Goal: Information Seeking & Learning: Learn about a topic

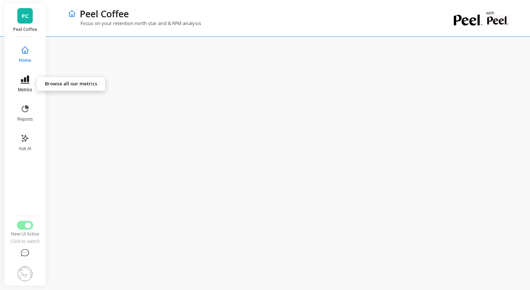
click at [22, 86] on button "Metrics" at bounding box center [25, 84] width 24 height 26
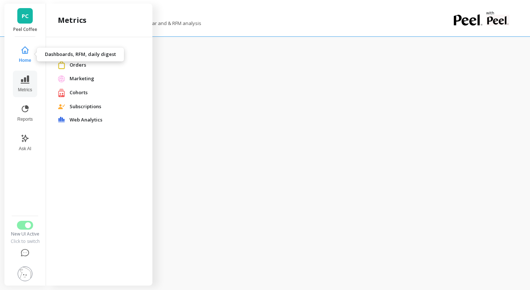
click at [23, 56] on button "Home" at bounding box center [25, 54] width 24 height 26
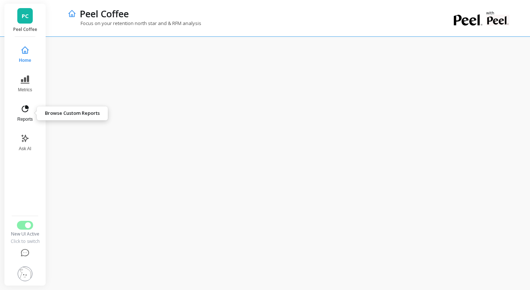
click at [25, 104] on icon at bounding box center [25, 108] width 9 height 9
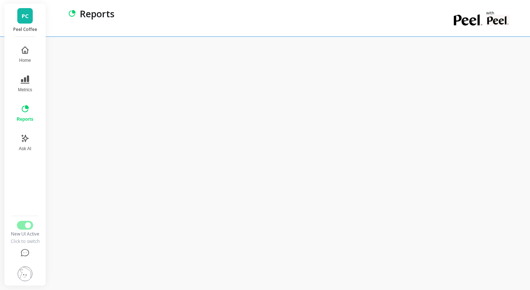
click at [28, 114] on button "Reports" at bounding box center [24, 113] width 25 height 26
click at [26, 112] on icon at bounding box center [25, 108] width 9 height 9
click at [18, 75] on button "Metrics" at bounding box center [24, 84] width 25 height 26
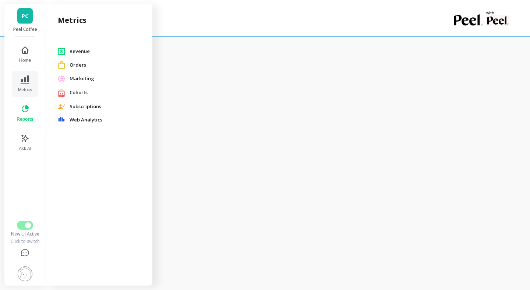
click at [80, 54] on span "Revenue" at bounding box center [105, 51] width 71 height 7
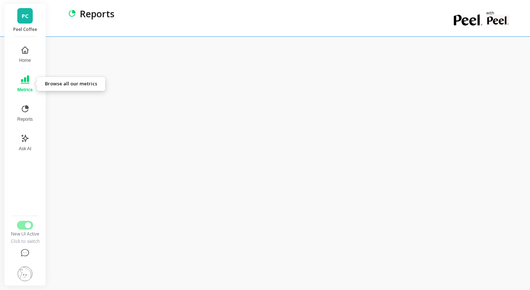
click at [25, 83] on icon at bounding box center [25, 79] width 9 height 8
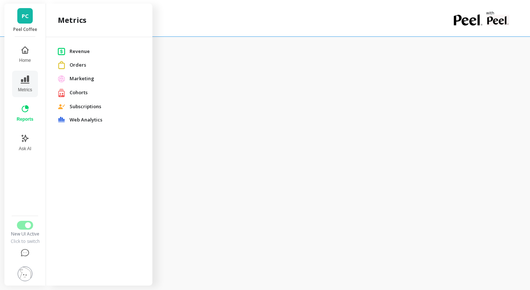
click at [81, 93] on span "Cohorts" at bounding box center [105, 92] width 71 height 7
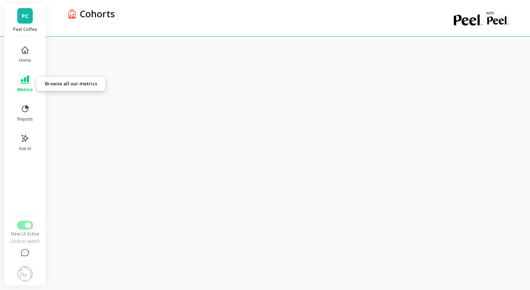
click at [24, 80] on icon at bounding box center [25, 79] width 9 height 8
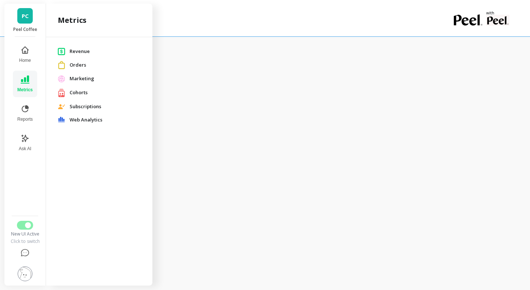
click at [75, 64] on span "Orders" at bounding box center [105, 64] width 71 height 7
